Goal: Task Accomplishment & Management: Manage account settings

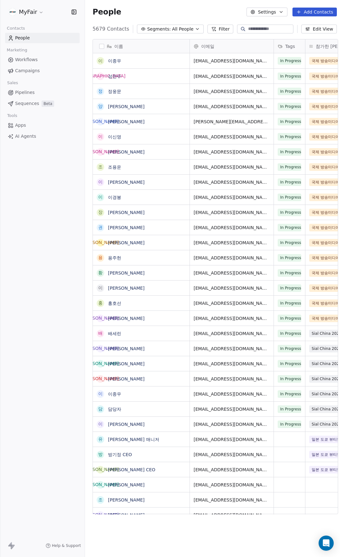
scroll to position [485, 256]
click at [41, 61] on link "Workflows" at bounding box center [42, 60] width 75 height 10
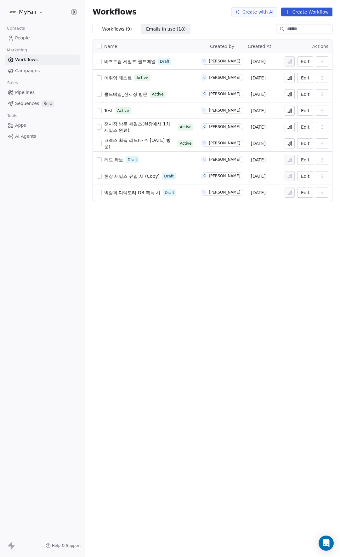
click at [145, 3] on div "Workflows Create with AI Create Workflow" at bounding box center [212, 12] width 255 height 24
click at [325, 78] on button "button" at bounding box center [322, 78] width 13 height 10
click at [120, 77] on span "이휘영 테스트" at bounding box center [118, 77] width 28 height 5
click at [322, 78] on icon "button" at bounding box center [322, 78] width 0 height 0
click at [298, 121] on span "Delete" at bounding box center [303, 123] width 14 height 6
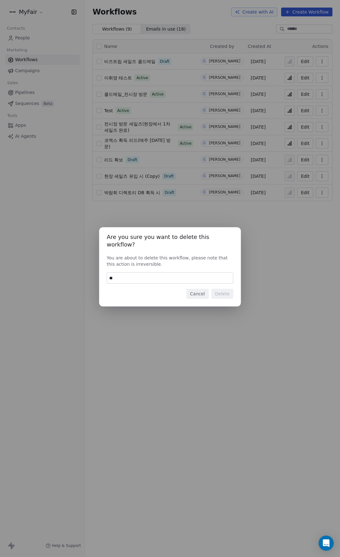
type input "*"
type input "******"
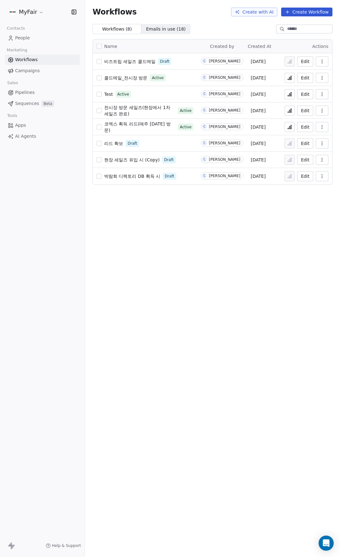
click at [144, 126] on span "코엑스 획득 리드(매주 금요일 방문)" at bounding box center [137, 126] width 67 height 11
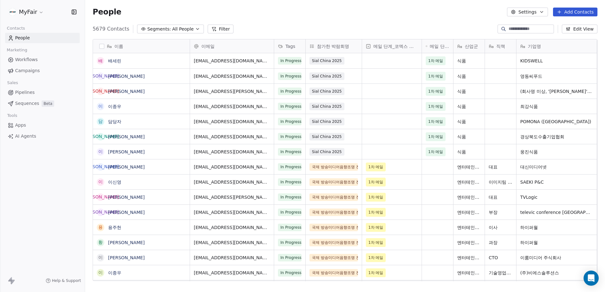
scroll to position [252, 515]
click at [290, 16] on div "People Settings Add Contacts" at bounding box center [345, 12] width 520 height 24
